Goal: Find specific page/section: Find specific page/section

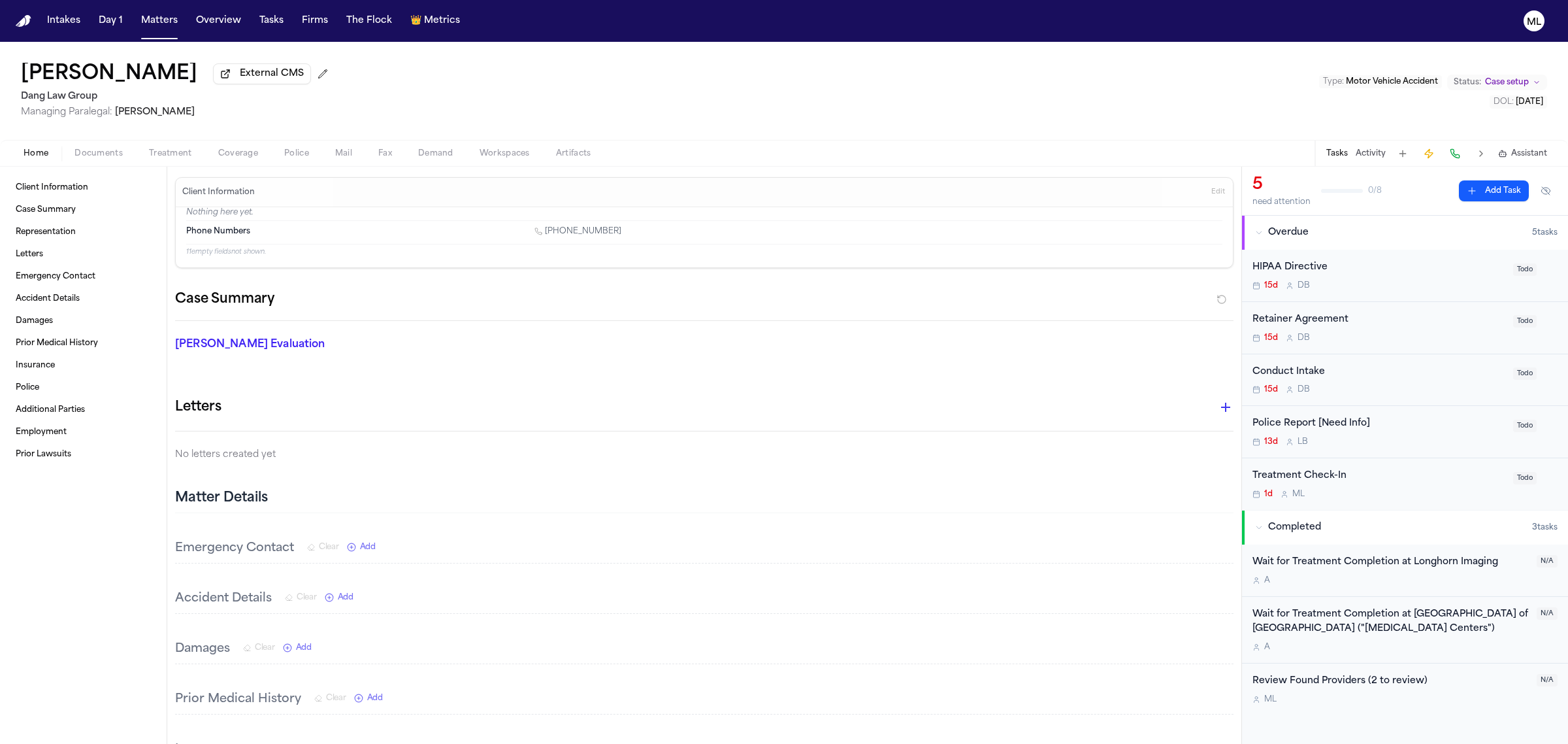
click at [52, 8] on nav "Intakes Day 1 Matters Overview Tasks Firms The Flock 👑 Metrics ML" at bounding box center [784, 21] width 1568 height 42
click at [59, 25] on button "Intakes" at bounding box center [63, 21] width 44 height 24
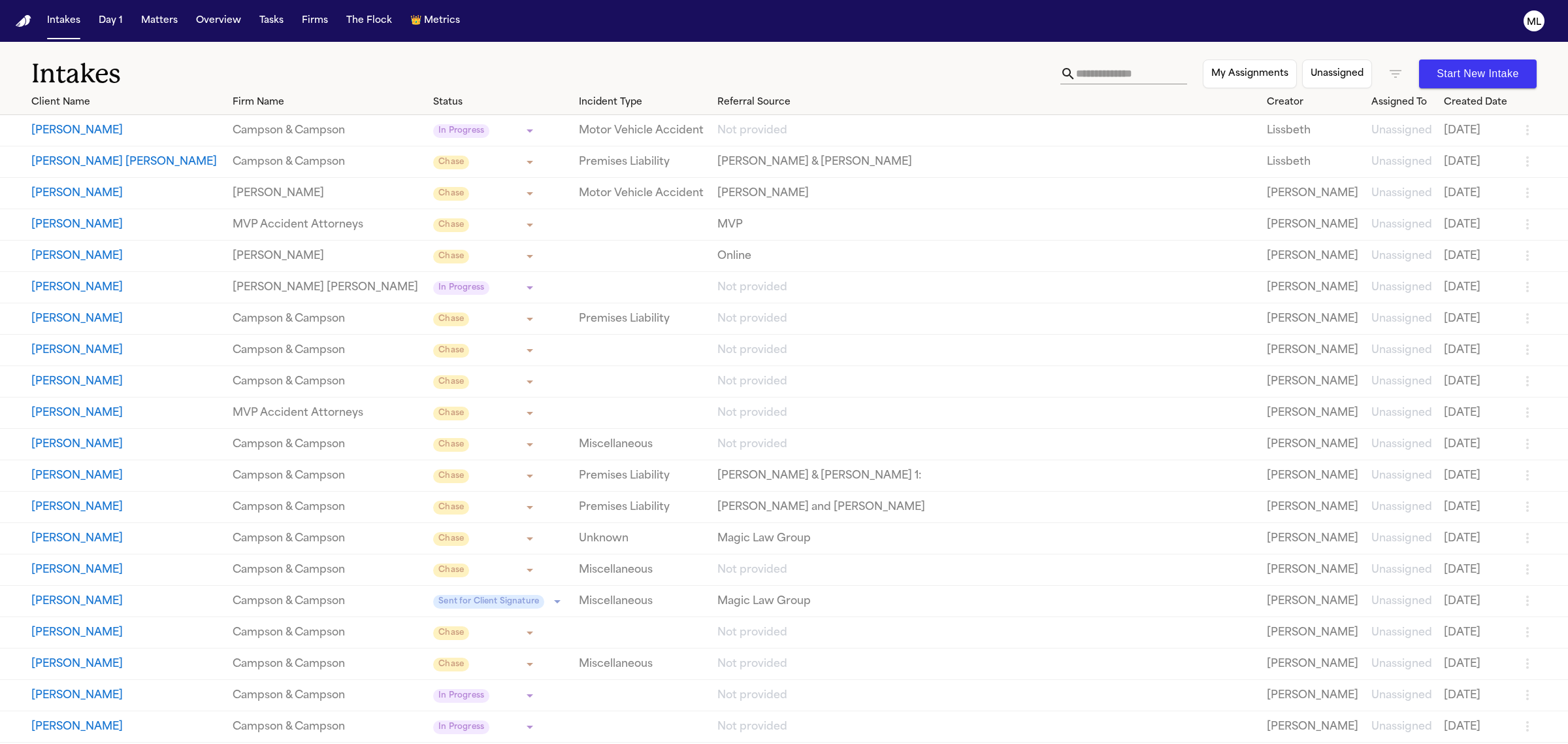
click at [1178, 73] on input "text" at bounding box center [1131, 74] width 111 height 21
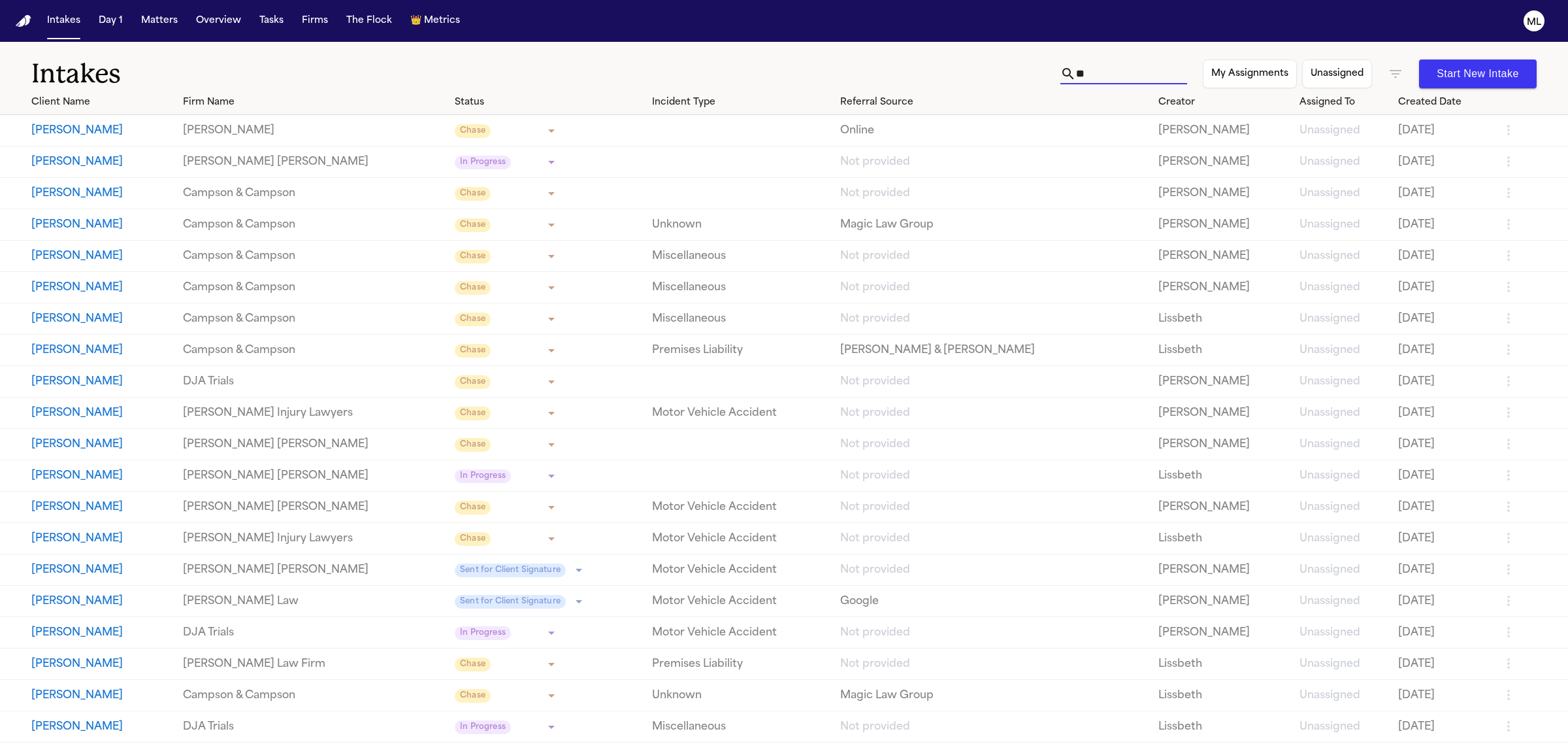
type input "*"
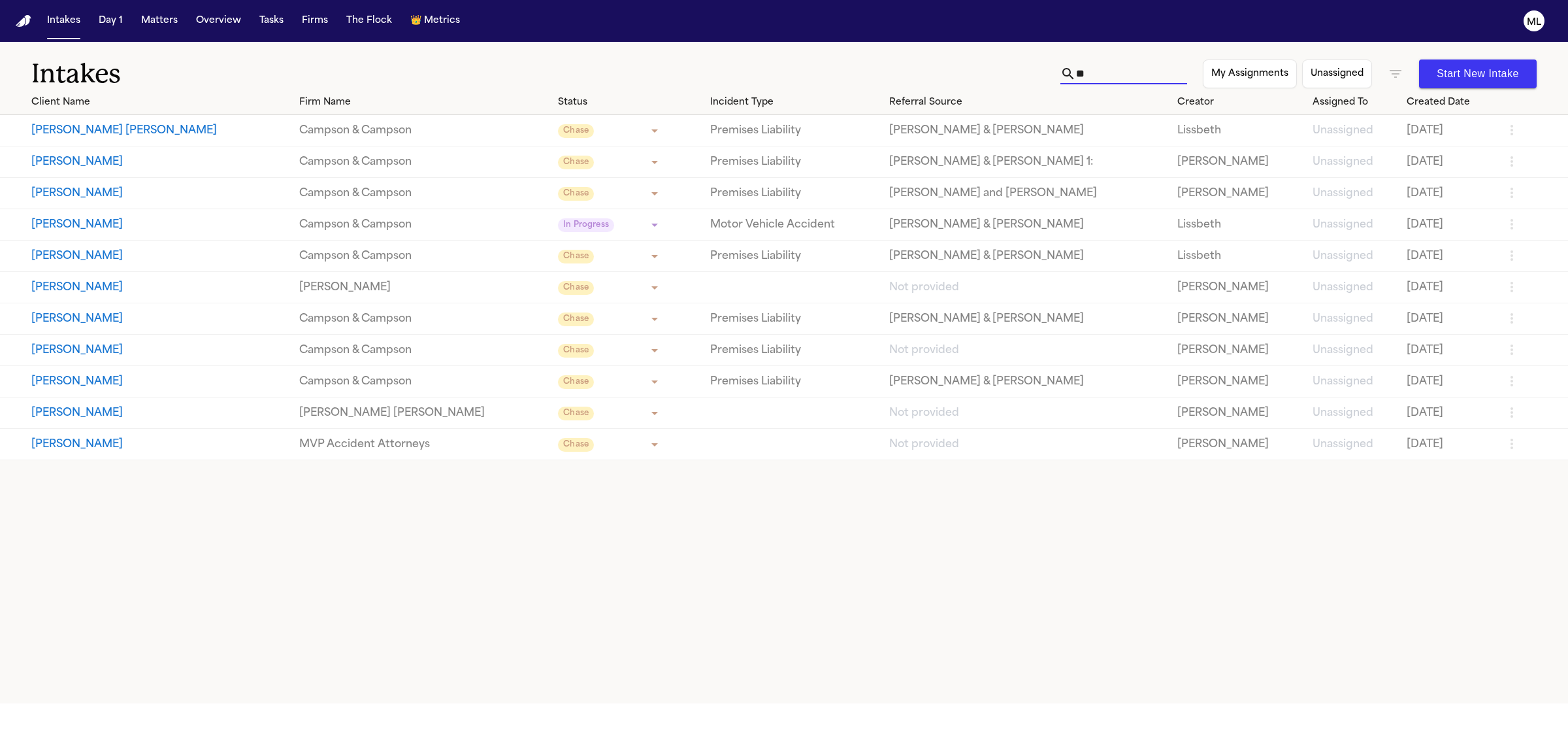
type input "*"
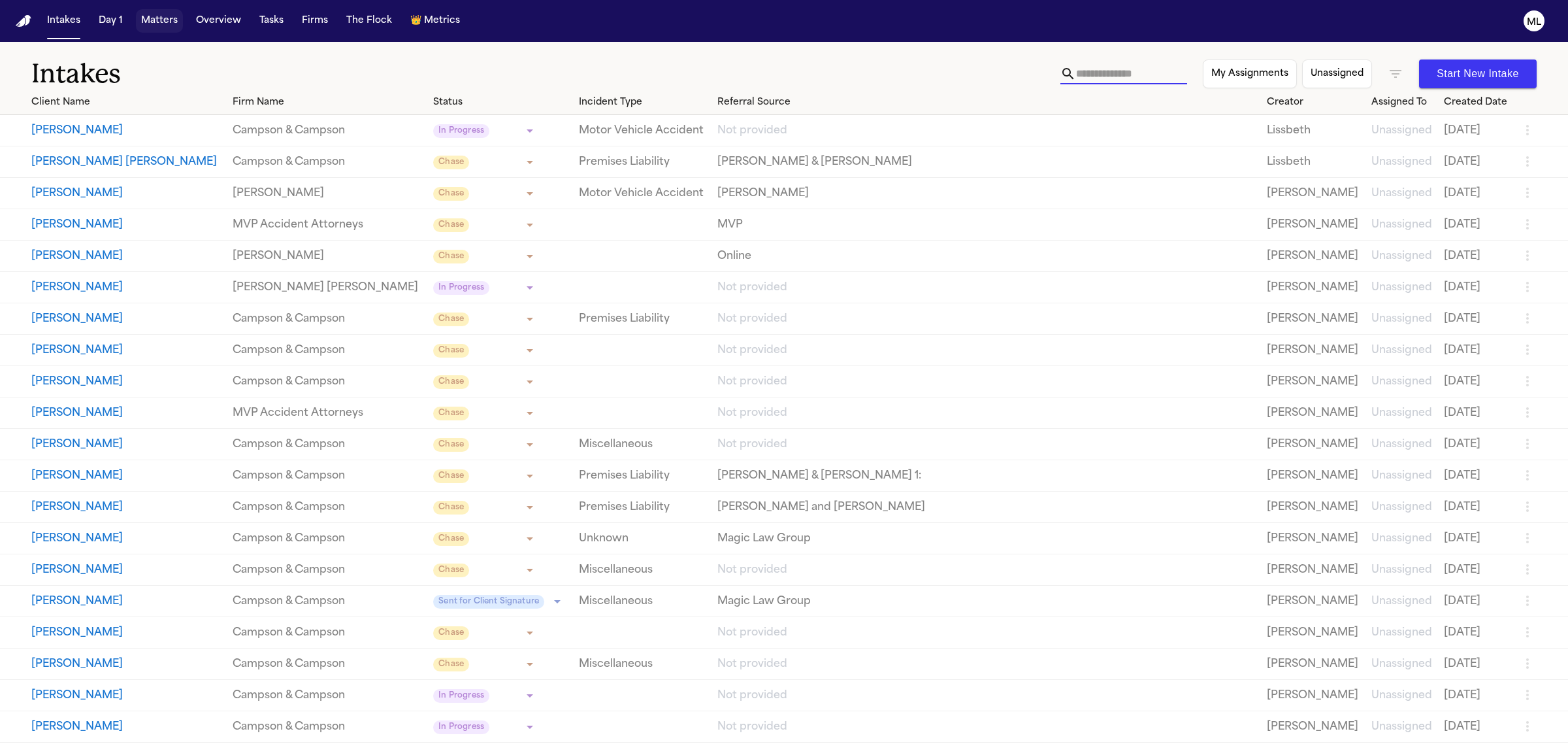
click at [178, 19] on button "Matters" at bounding box center [159, 21] width 47 height 24
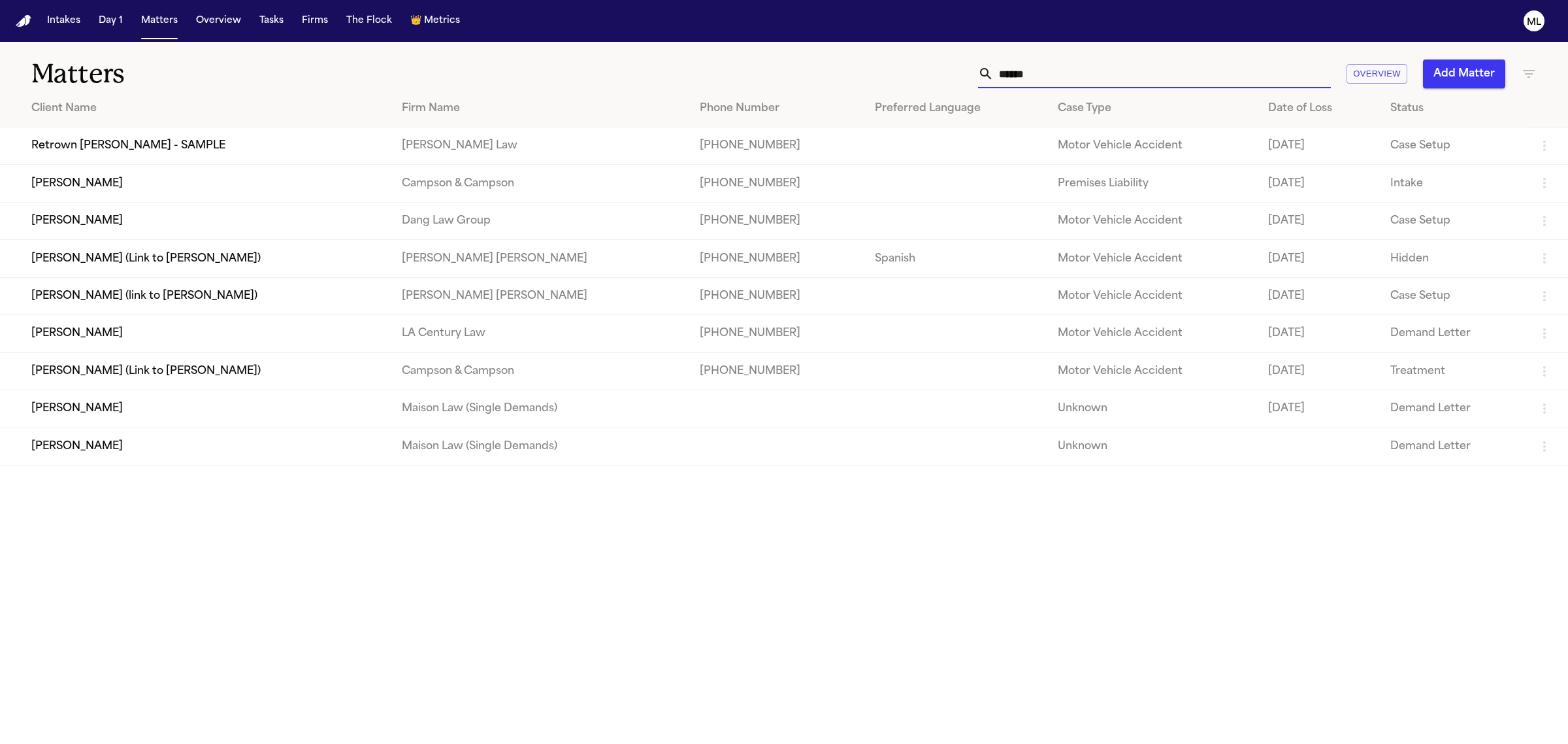
drag, startPoint x: 1053, startPoint y: 74, endPoint x: 894, endPoint y: 53, distance: 160.4
click at [894, 53] on div "Matters ****** Overview Add Matter" at bounding box center [784, 65] width 1568 height 48
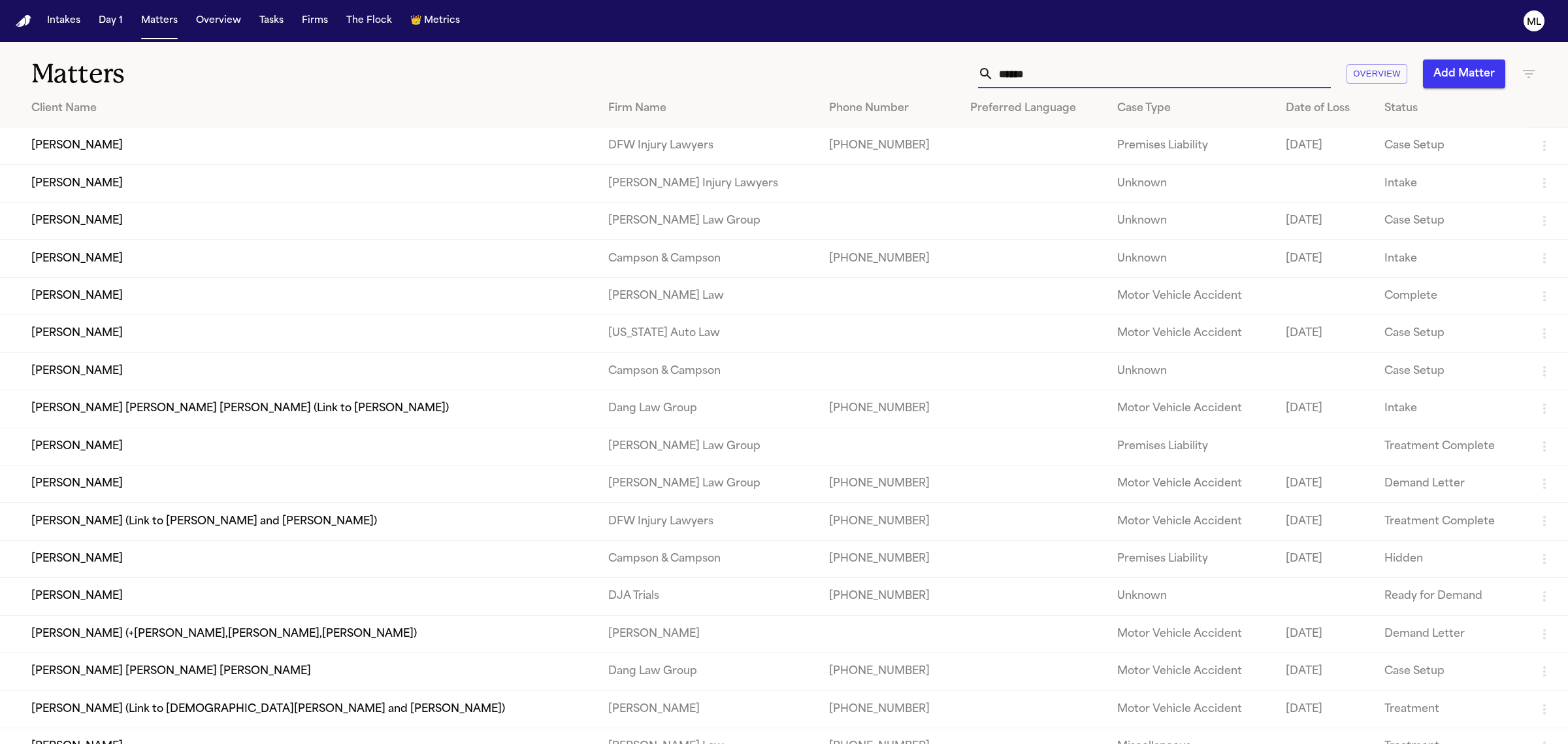
type input "*****"
click at [402, 191] on td "[PERSON_NAME]" at bounding box center [299, 183] width 598 height 37
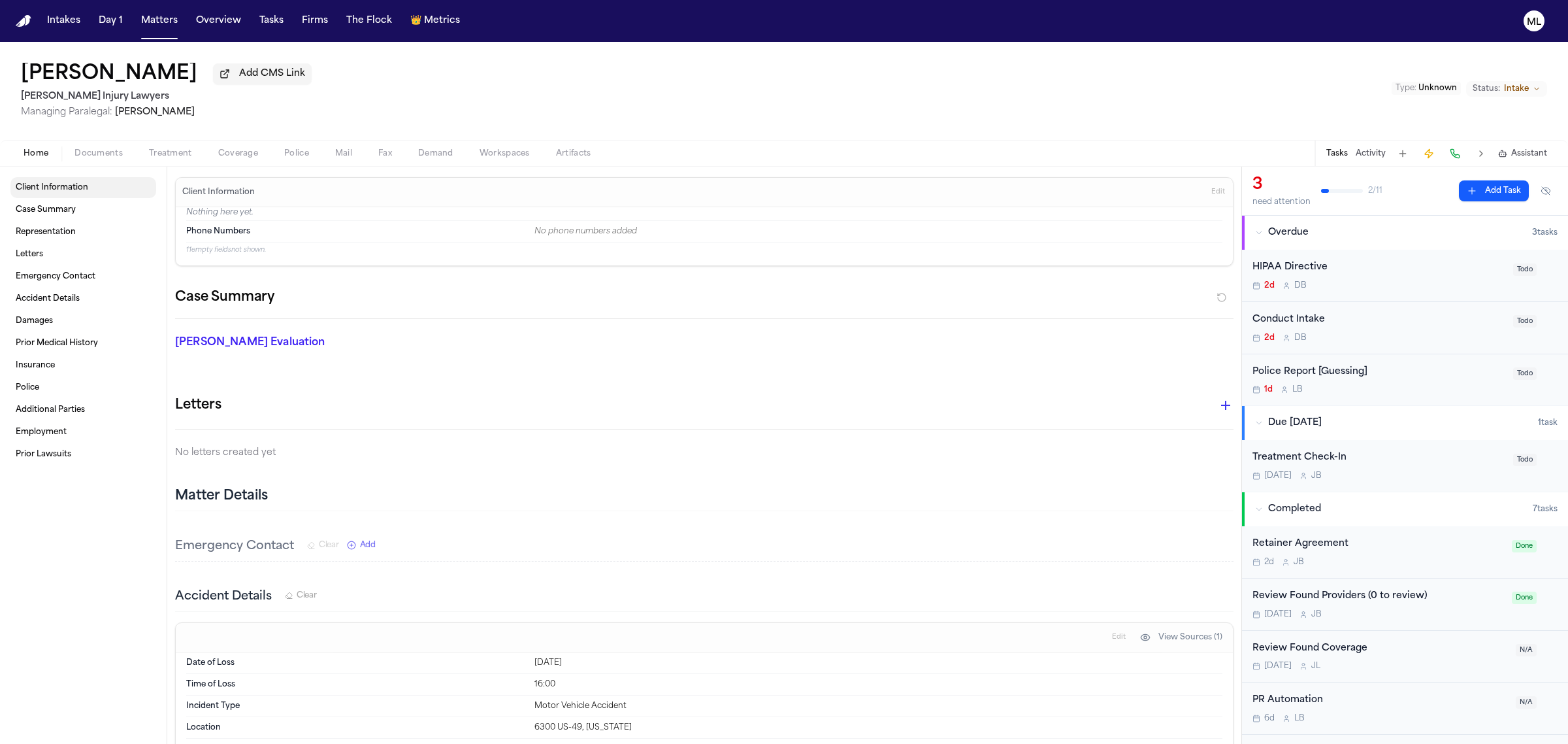
click at [75, 188] on span "Client Information" at bounding box center [52, 187] width 73 height 10
click at [109, 151] on span "Documents" at bounding box center [98, 153] width 48 height 10
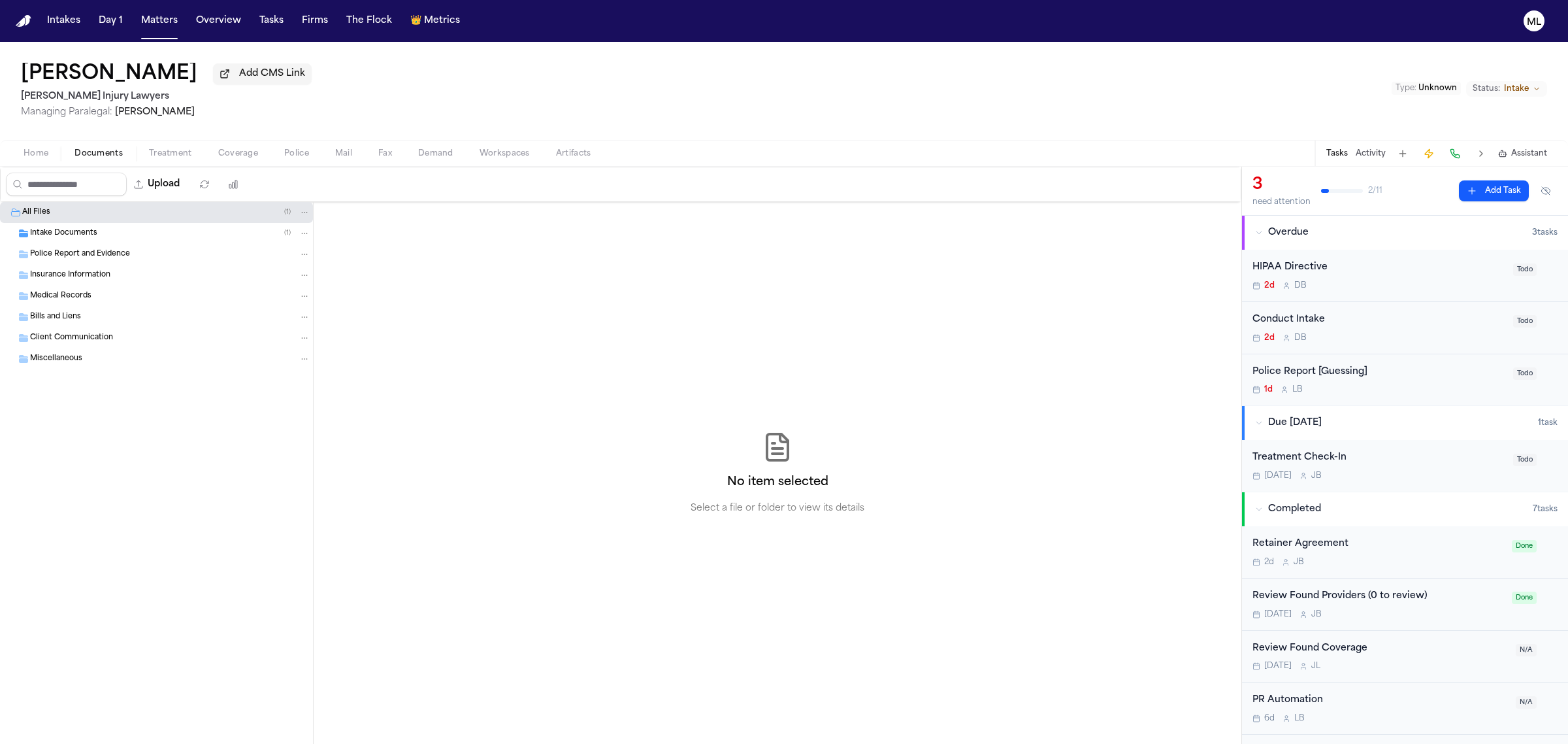
click at [83, 235] on span "Intake Documents" at bounding box center [63, 234] width 67 height 11
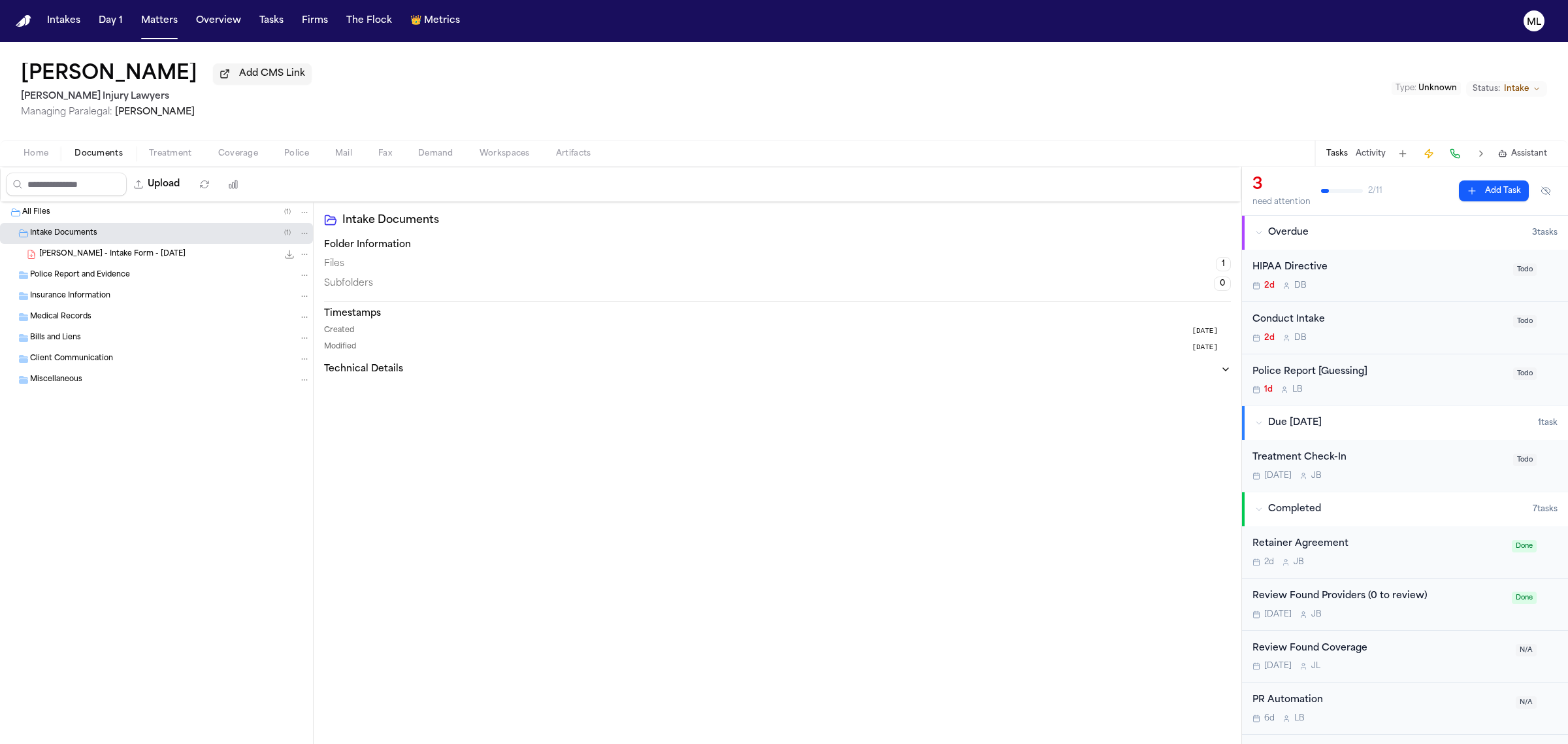
click at [132, 255] on span "[PERSON_NAME] - Intake Form - [DATE]" at bounding box center [112, 254] width 147 height 11
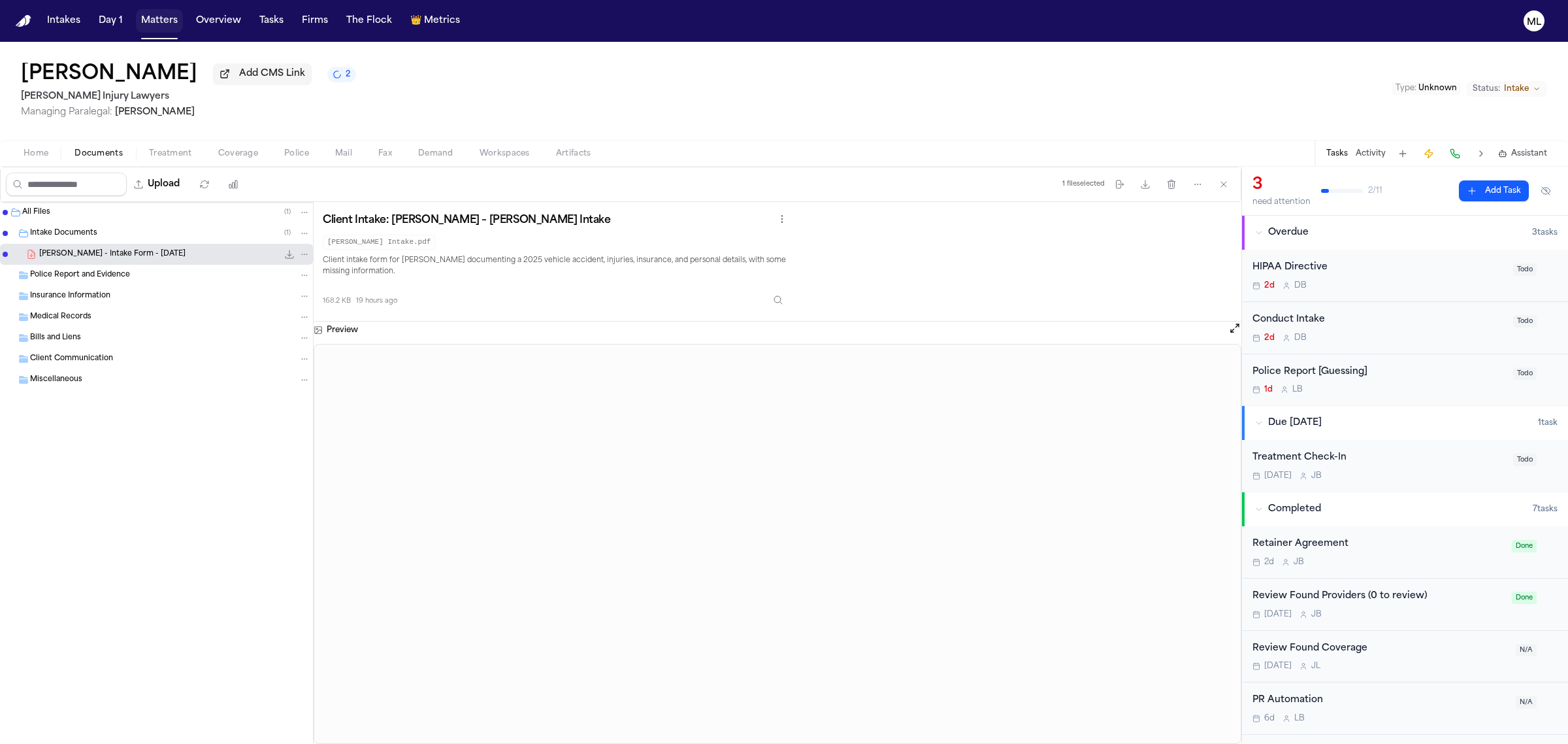
click at [161, 24] on button "Matters" at bounding box center [159, 21] width 47 height 24
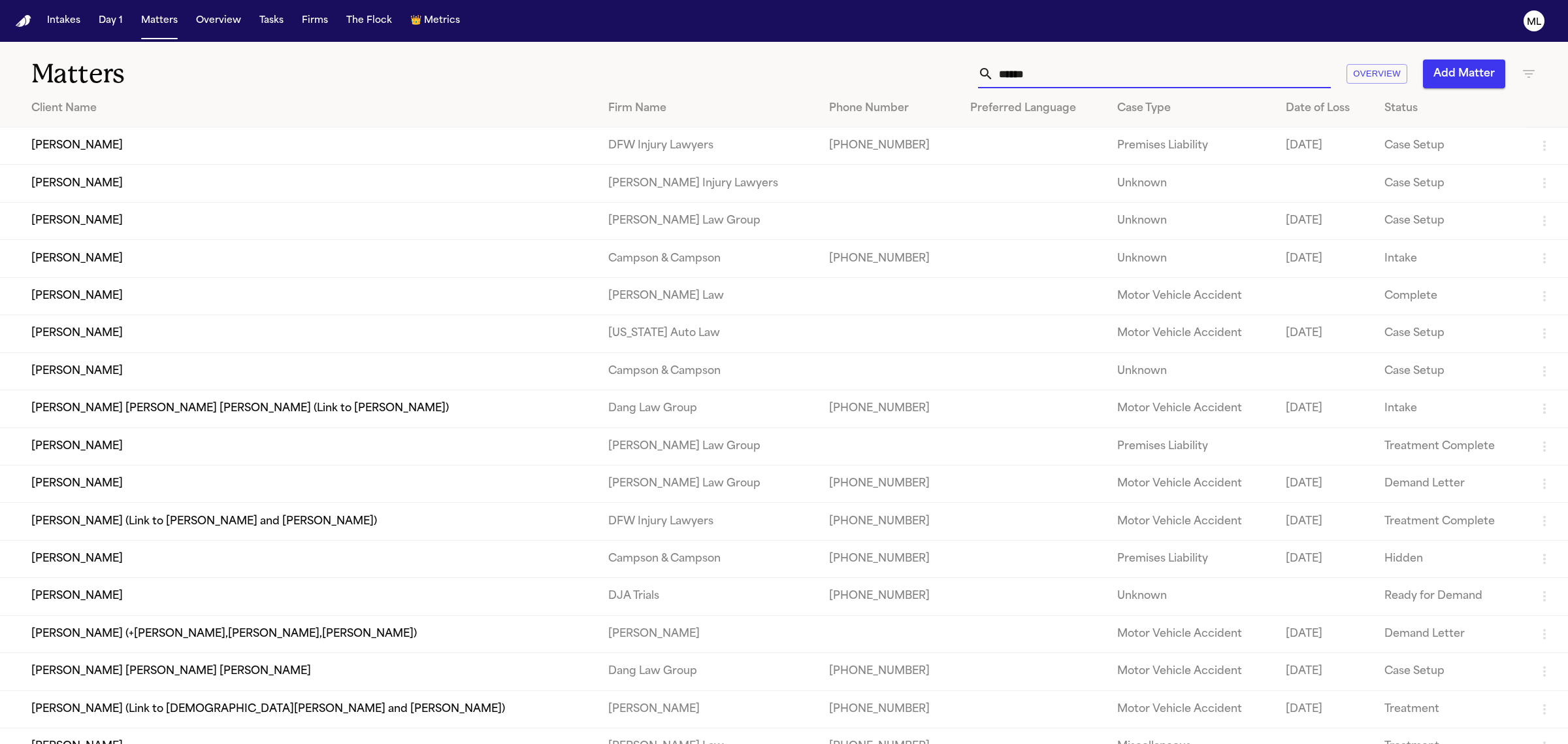
drag, startPoint x: 1015, startPoint y: 65, endPoint x: 976, endPoint y: 62, distance: 39.1
click at [977, 66] on div "***** Overview Add Matter" at bounding box center [1009, 74] width 1054 height 29
